Goal: Information Seeking & Learning: Learn about a topic

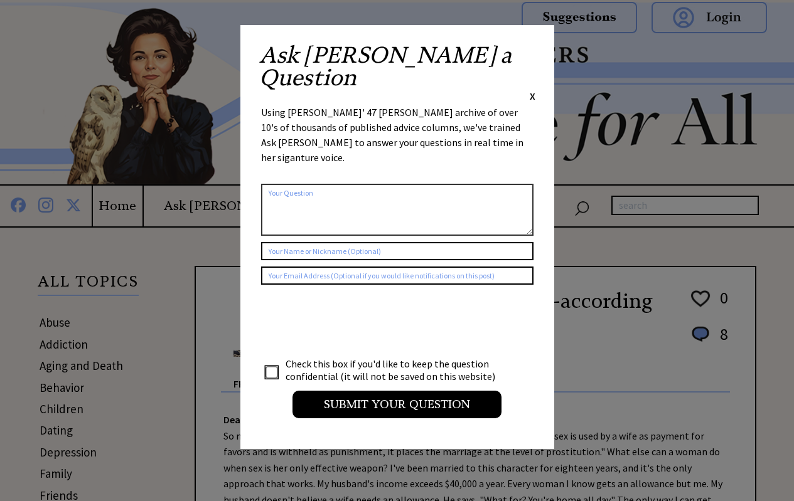
click at [533, 90] on span "X" at bounding box center [533, 96] width 6 height 13
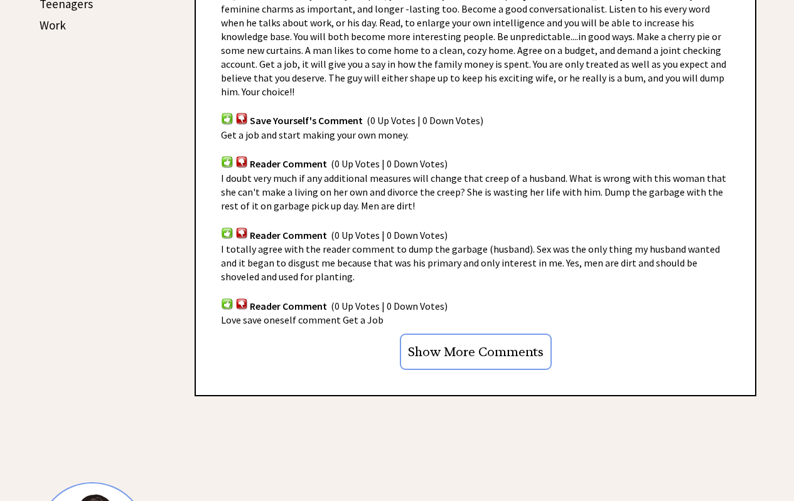
scroll to position [816, 0]
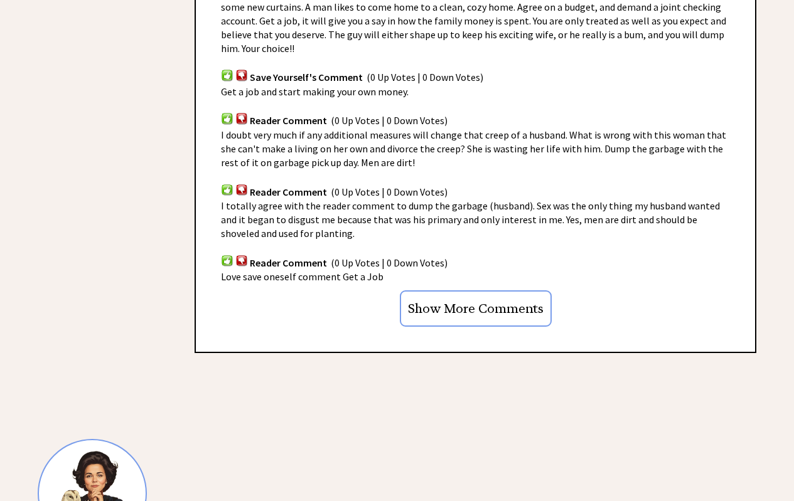
click at [473, 291] on input "Show More Comments" at bounding box center [476, 309] width 152 height 36
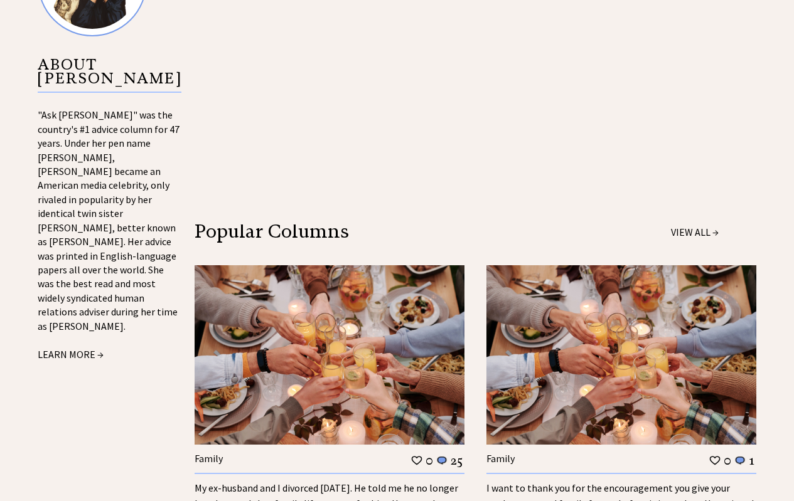
scroll to position [1506, 0]
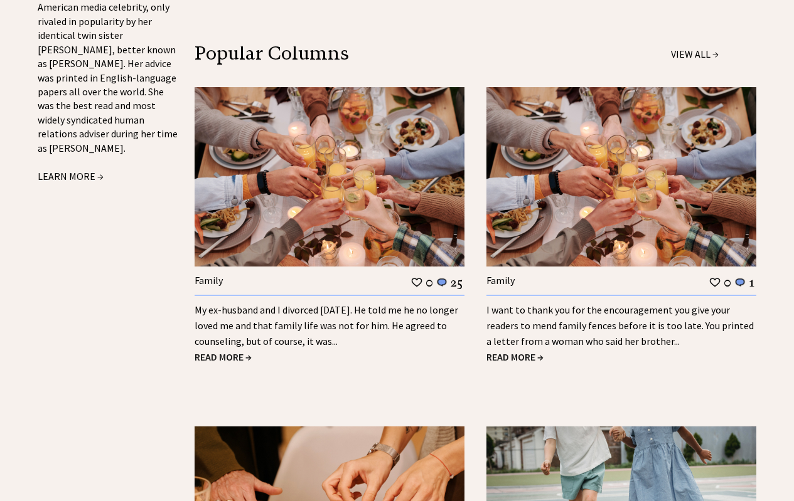
click at [217, 351] on span "READ MORE →" at bounding box center [223, 357] width 57 height 13
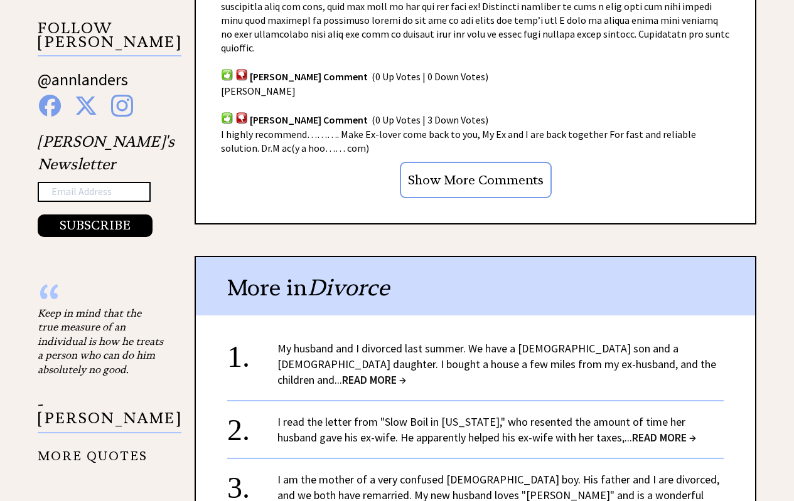
scroll to position [1193, 0]
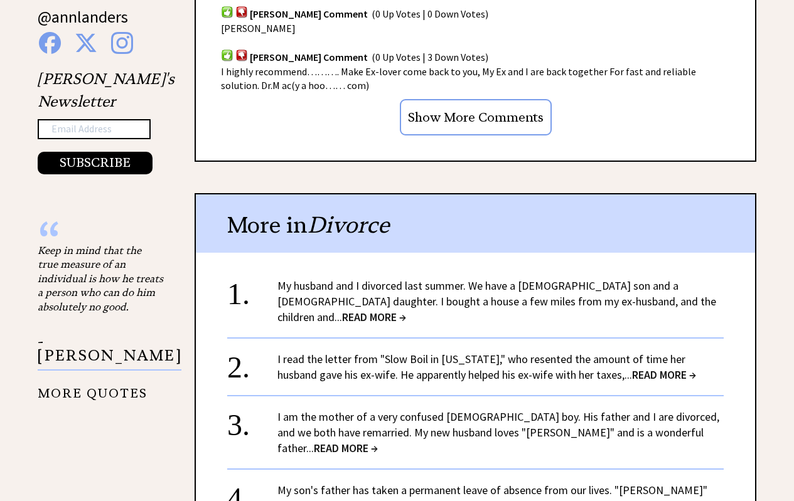
click at [378, 441] on span "READ MORE →" at bounding box center [346, 448] width 64 height 14
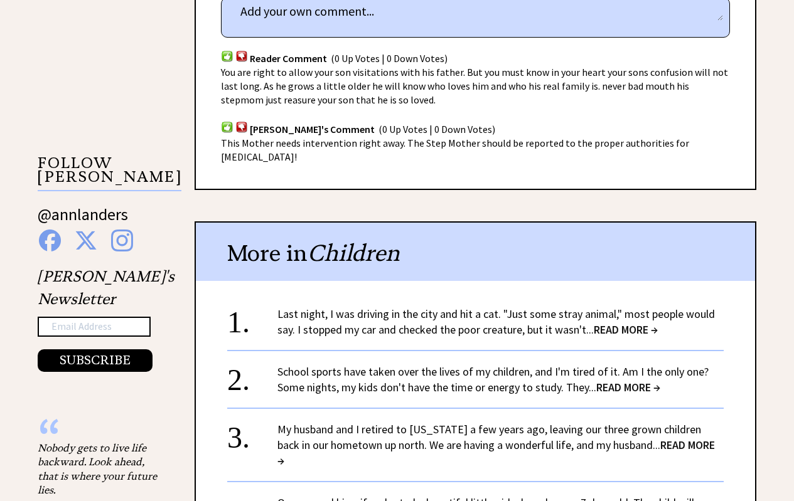
scroll to position [1067, 0]
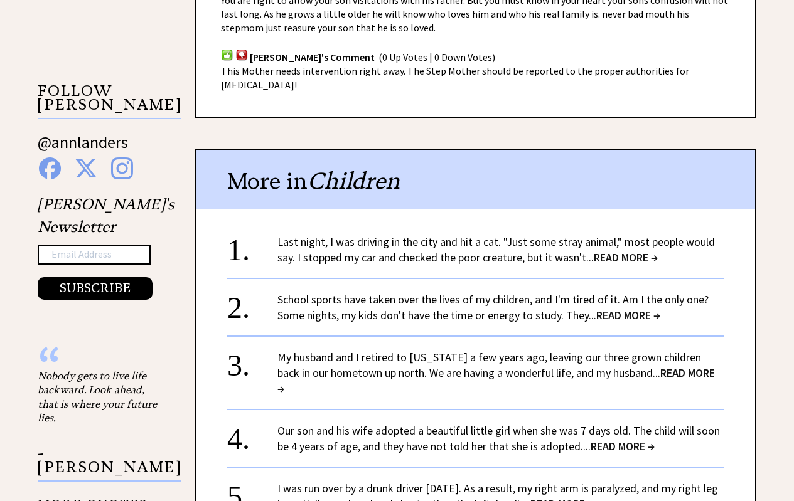
click at [618, 250] on span "READ MORE →" at bounding box center [626, 257] width 64 height 14
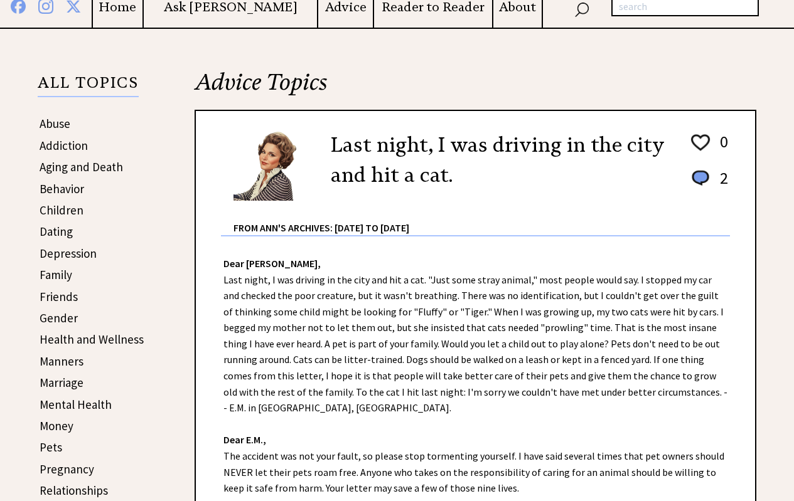
scroll to position [188, 0]
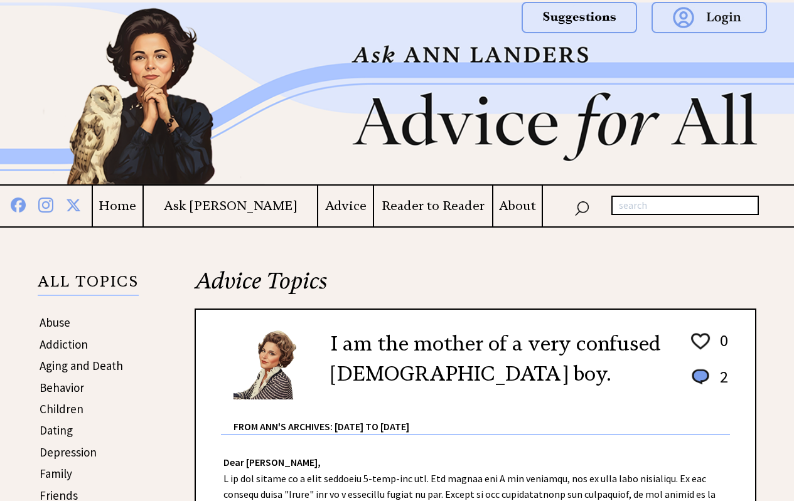
scroll to position [1067, 0]
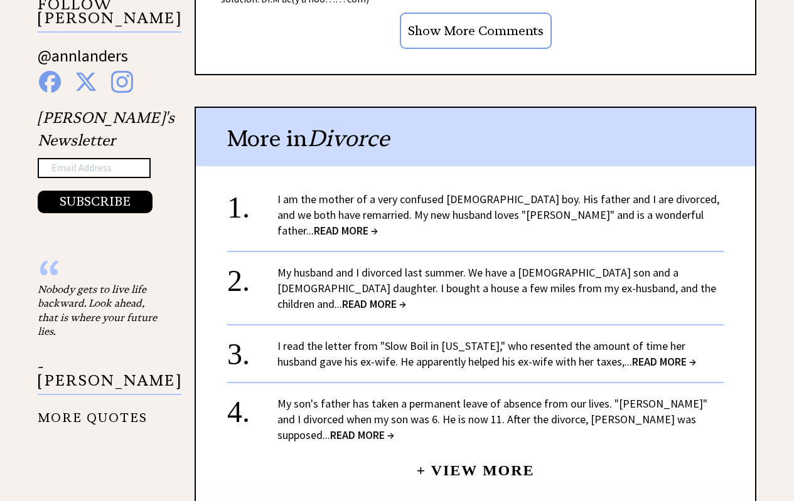
scroll to position [1318, 0]
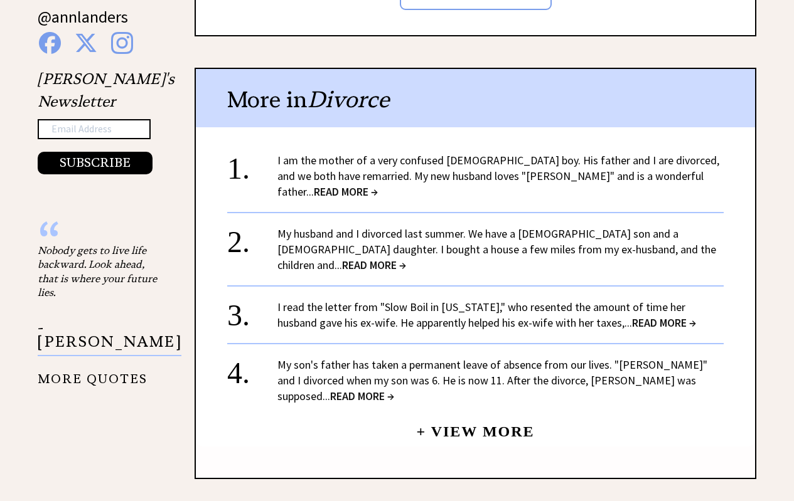
click at [394, 389] on span "READ MORE →" at bounding box center [362, 396] width 64 height 14
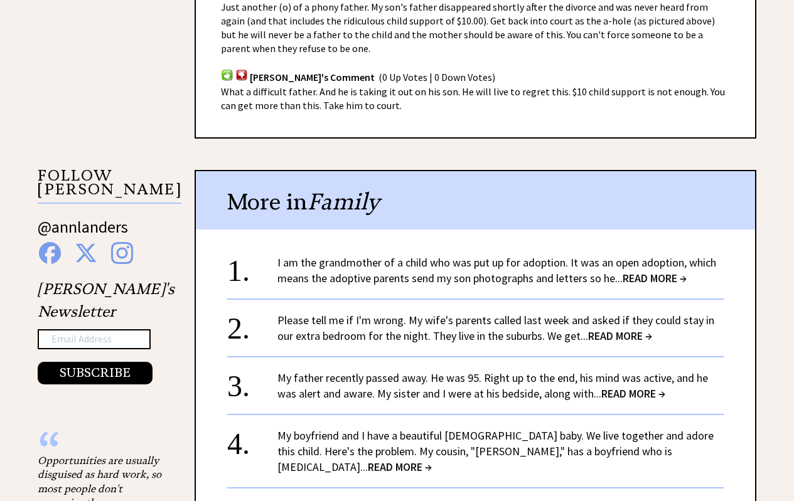
scroll to position [1004, 0]
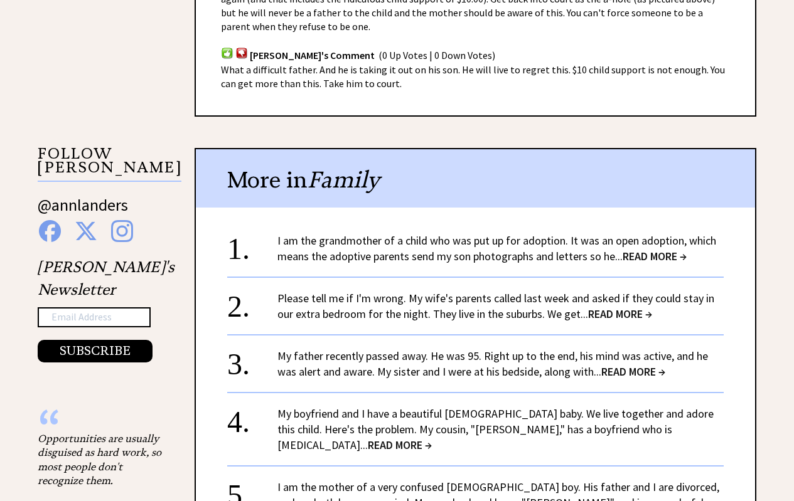
click at [635, 369] on span "READ MORE →" at bounding box center [633, 372] width 64 height 14
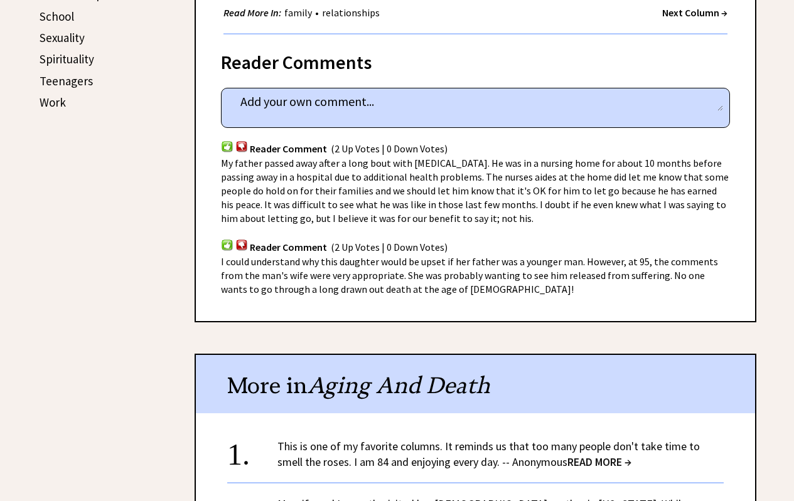
scroll to position [751, 0]
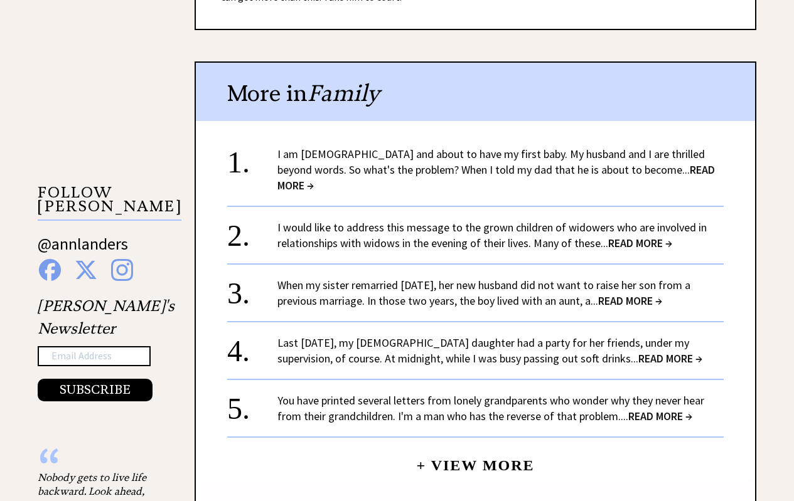
scroll to position [1130, 0]
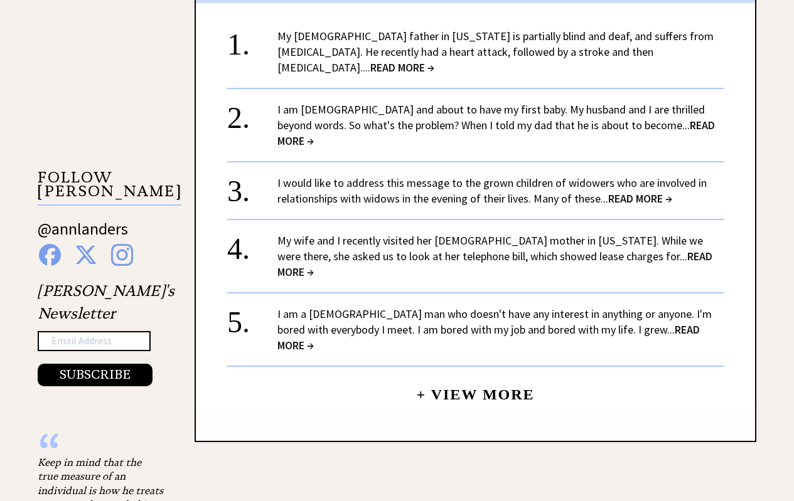
scroll to position [1064, 0]
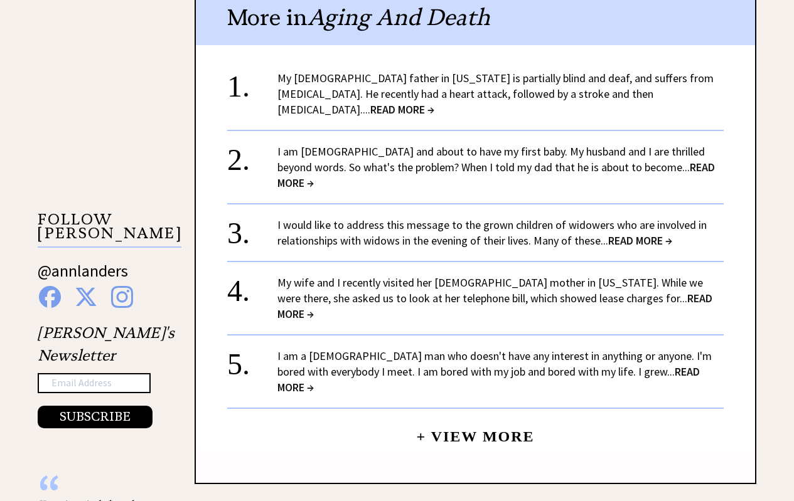
click at [644, 291] on span "READ MORE →" at bounding box center [494, 306] width 435 height 30
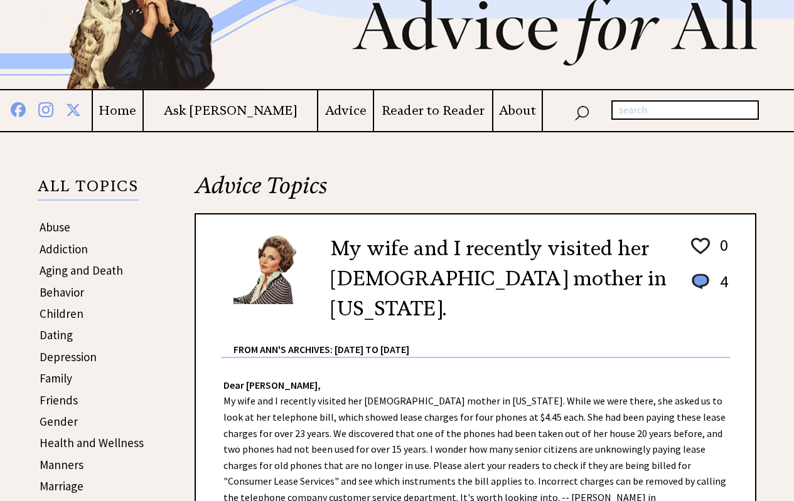
scroll to position [251, 0]
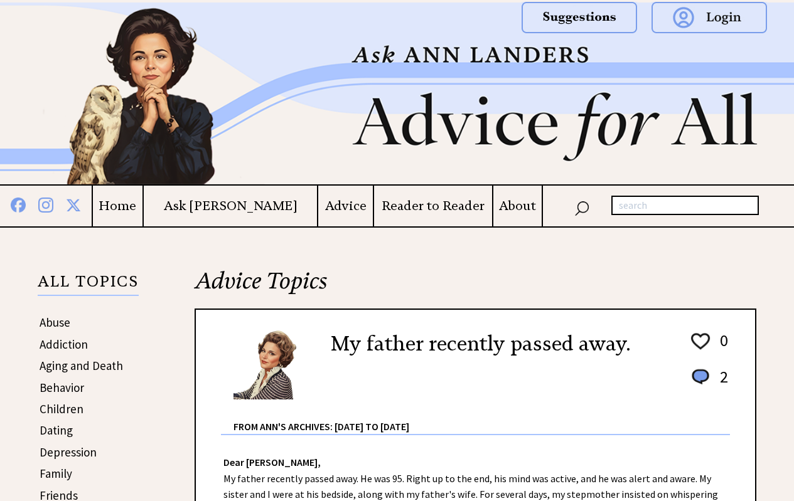
scroll to position [1048, 0]
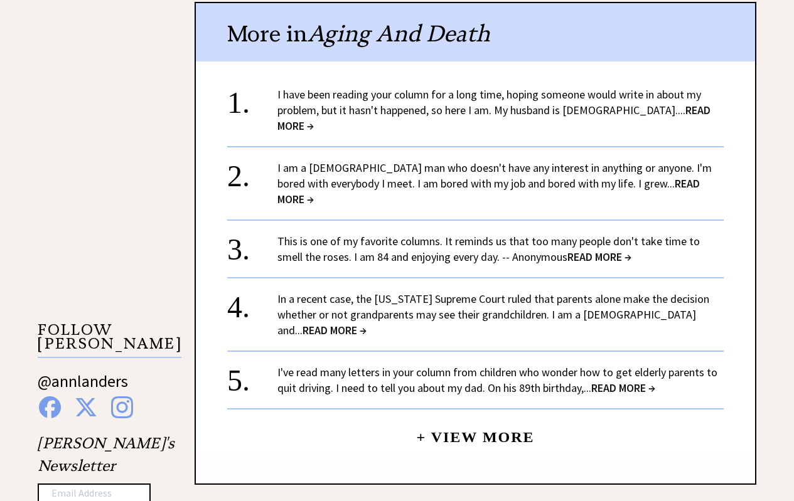
click at [665, 108] on span "READ MORE →" at bounding box center [493, 118] width 433 height 30
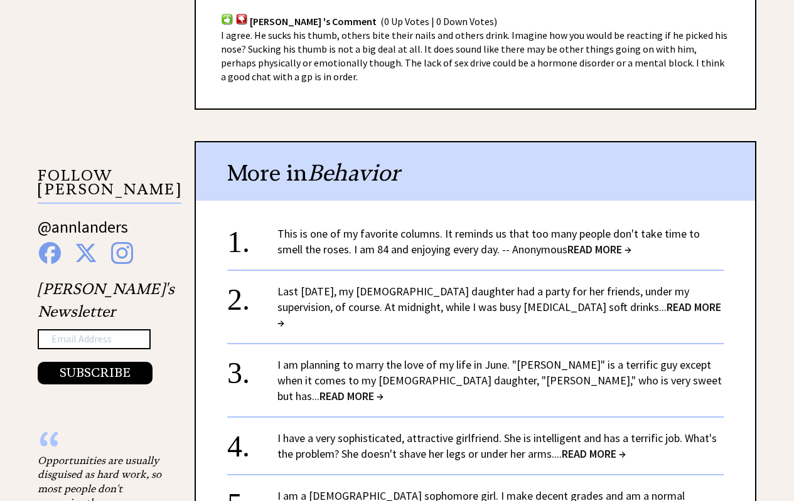
scroll to position [1130, 0]
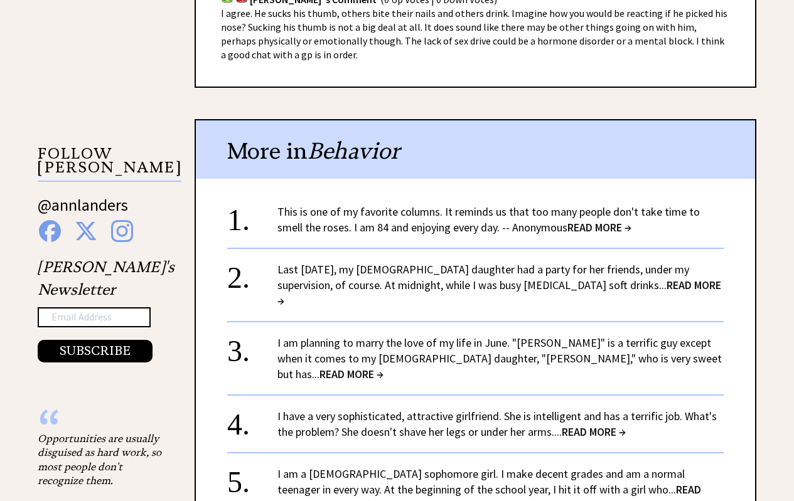
click at [611, 483] on span "READ MORE →" at bounding box center [489, 498] width 424 height 30
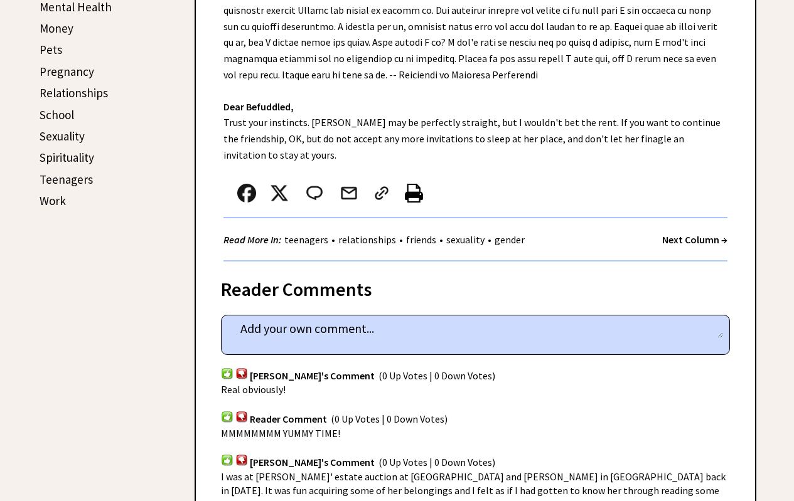
scroll to position [439, 0]
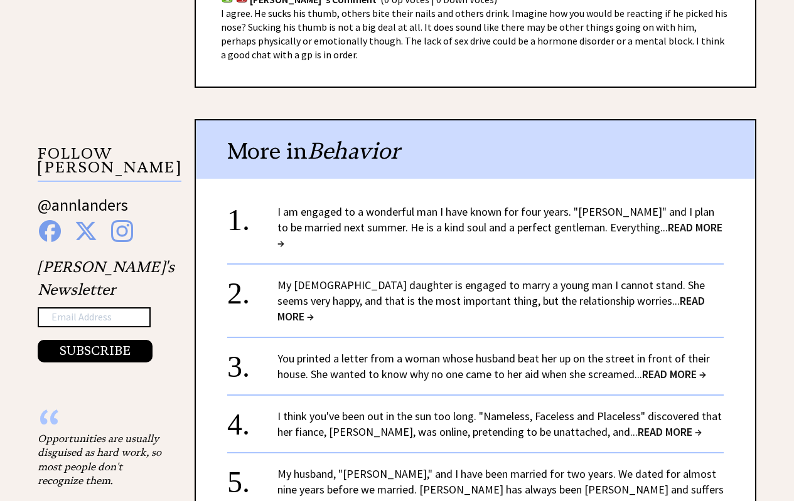
scroll to position [1130, 0]
